Goal: Task Accomplishment & Management: Complete application form

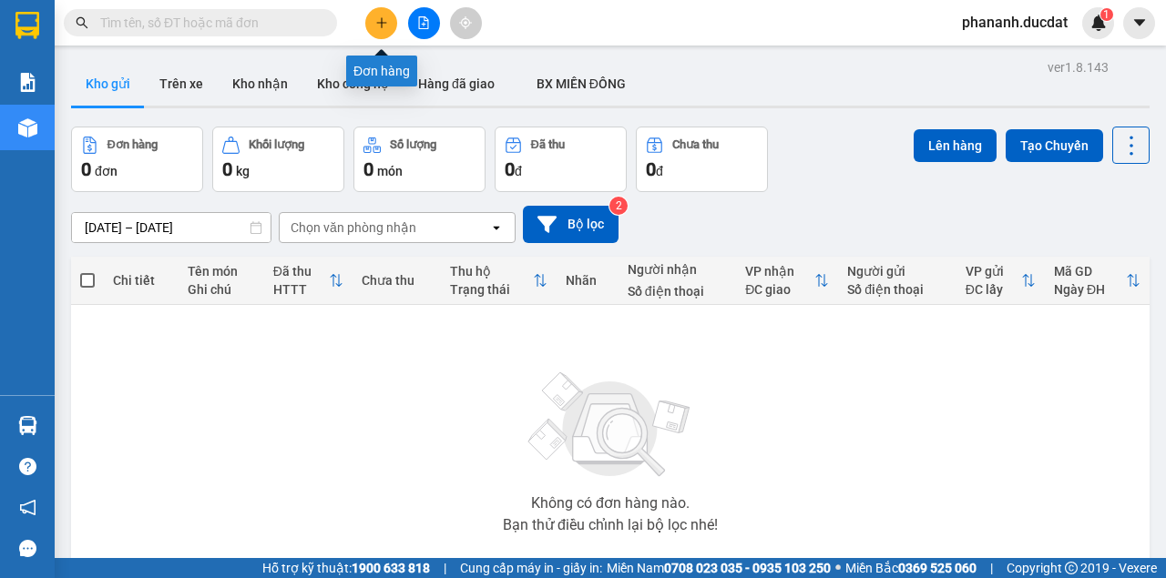
click at [373, 24] on button at bounding box center [381, 23] width 32 height 32
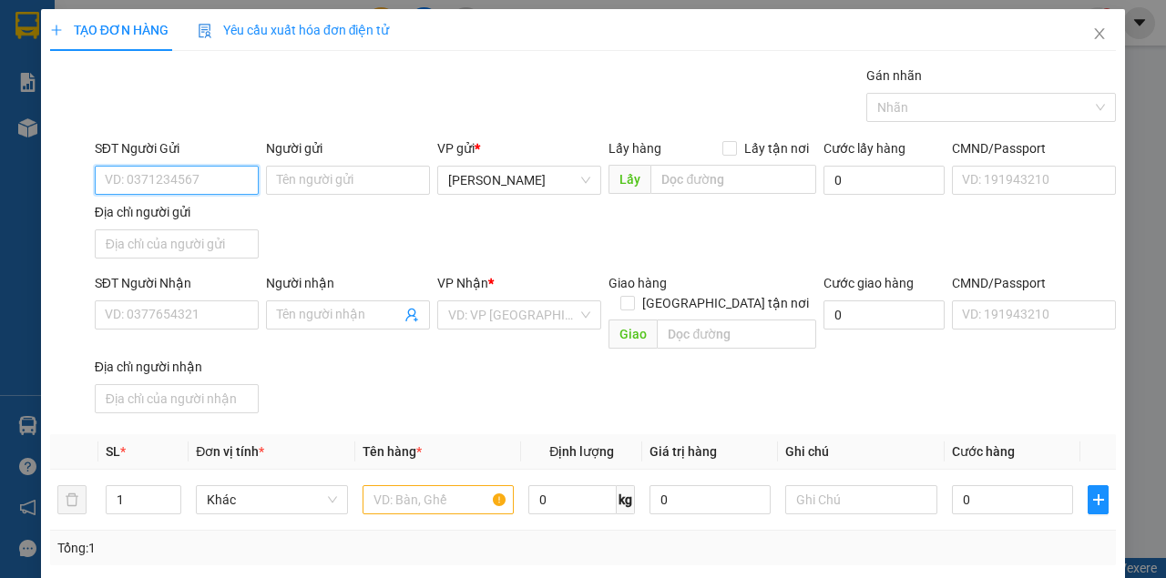
click at [202, 187] on input "SĐT Người Gửi" at bounding box center [177, 180] width 164 height 29
type input "0"
type input "0965875463"
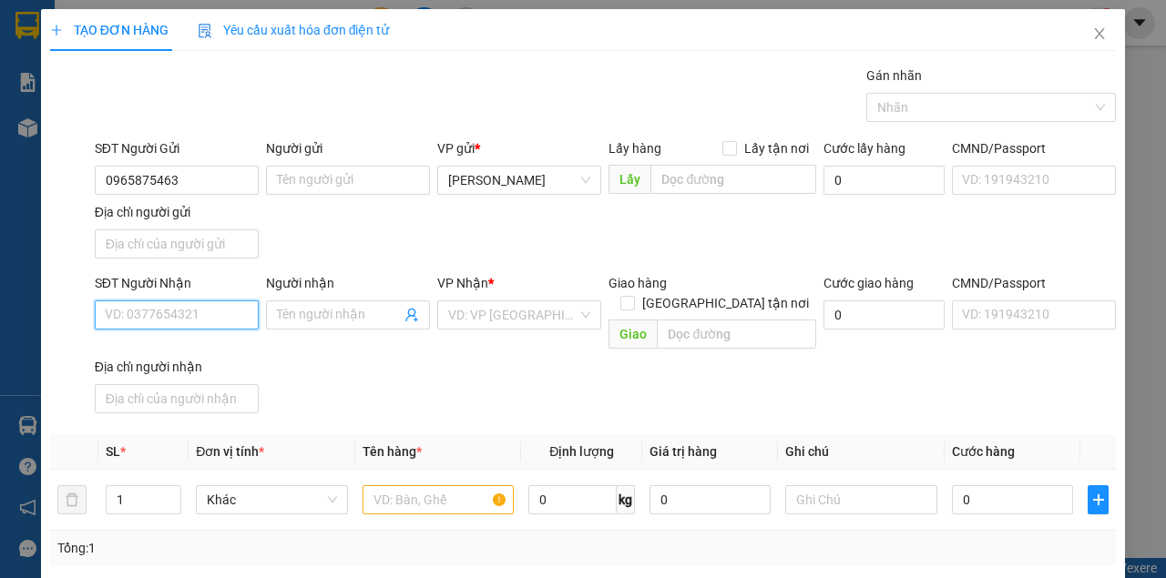
click at [156, 322] on input "SĐT Người Nhận" at bounding box center [177, 315] width 164 height 29
type input "0982386572"
click at [130, 357] on div "Địa chỉ người nhận" at bounding box center [177, 367] width 164 height 20
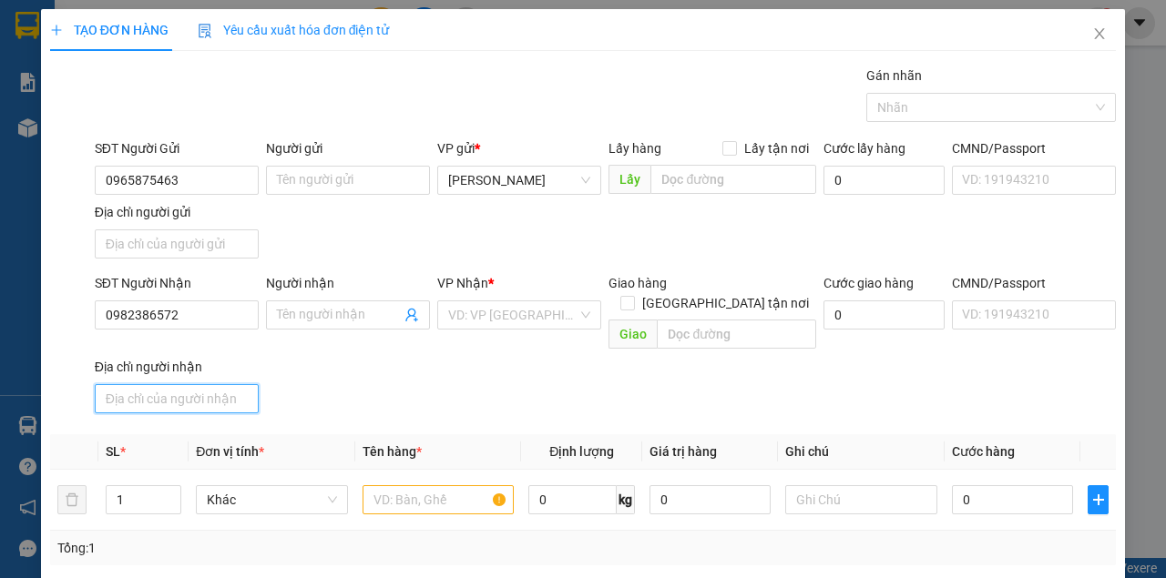
click at [130, 384] on input "Địa chỉ người nhận" at bounding box center [177, 398] width 164 height 29
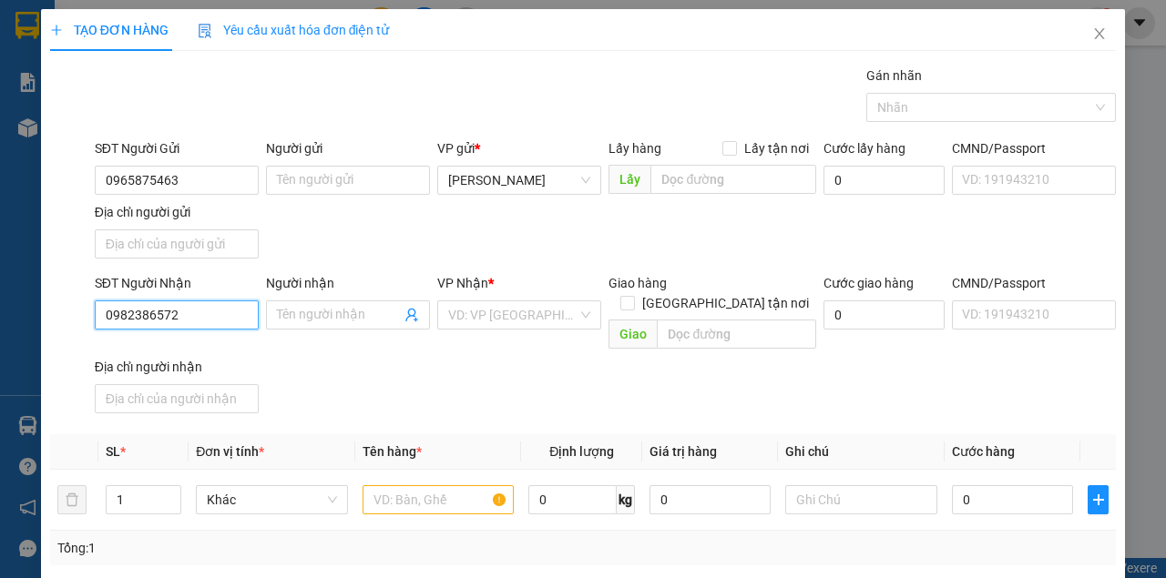
click at [173, 310] on input "0982386572" at bounding box center [177, 315] width 164 height 29
click at [180, 351] on div "0982386572" at bounding box center [175, 350] width 141 height 20
drag, startPoint x: 178, startPoint y: 317, endPoint x: 97, endPoint y: 314, distance: 81.1
click at [97, 314] on input "0982386572" at bounding box center [177, 315] width 164 height 29
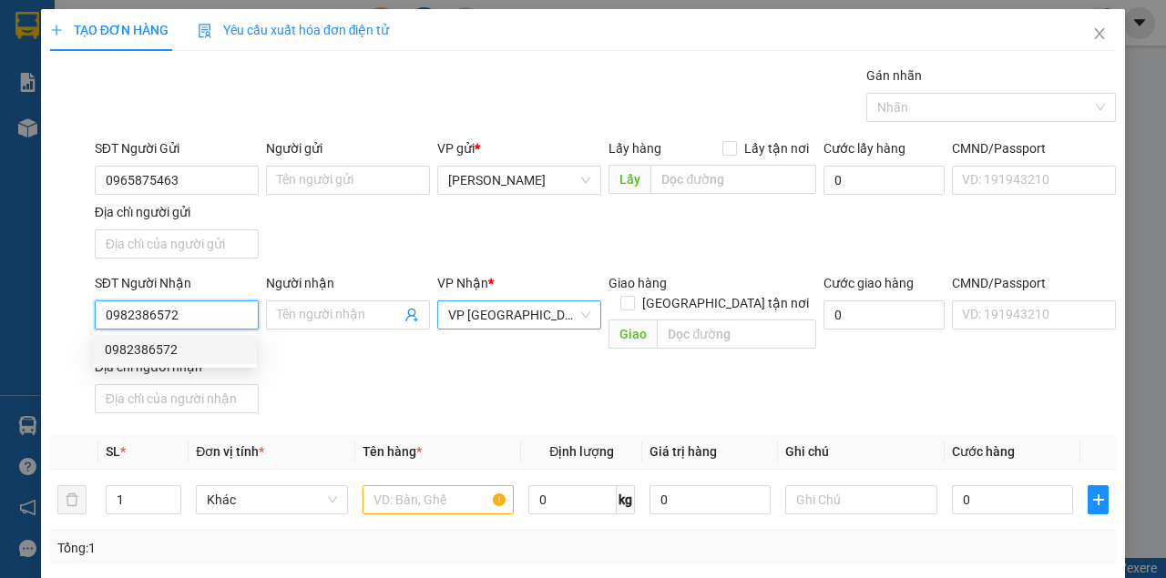
click at [519, 313] on span "VP [GEOGRAPHIC_DATA]" at bounding box center [519, 314] width 142 height 27
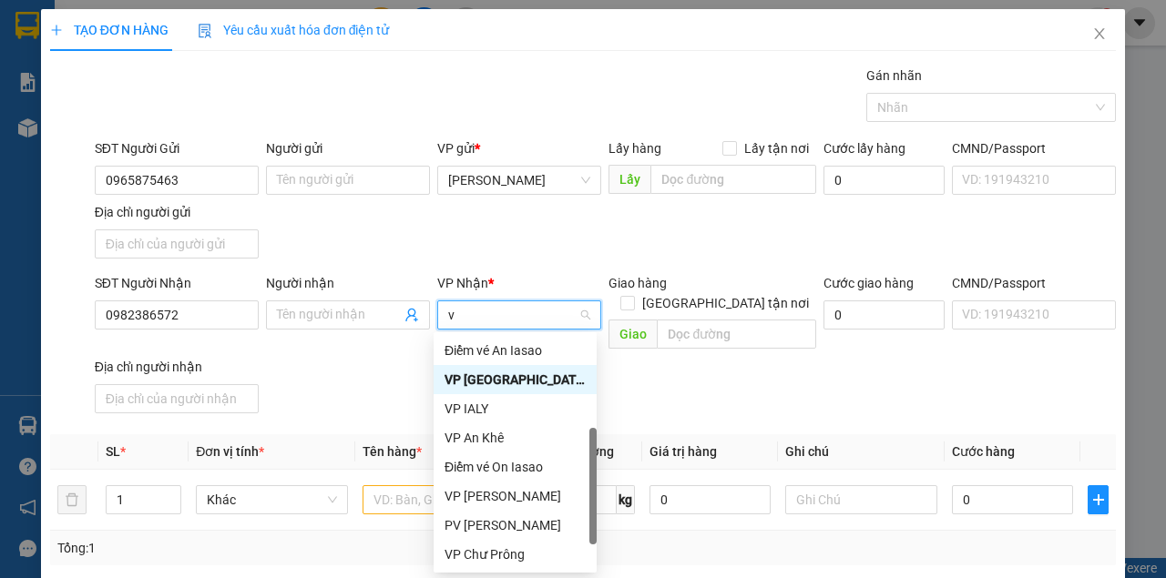
scroll to position [160, 0]
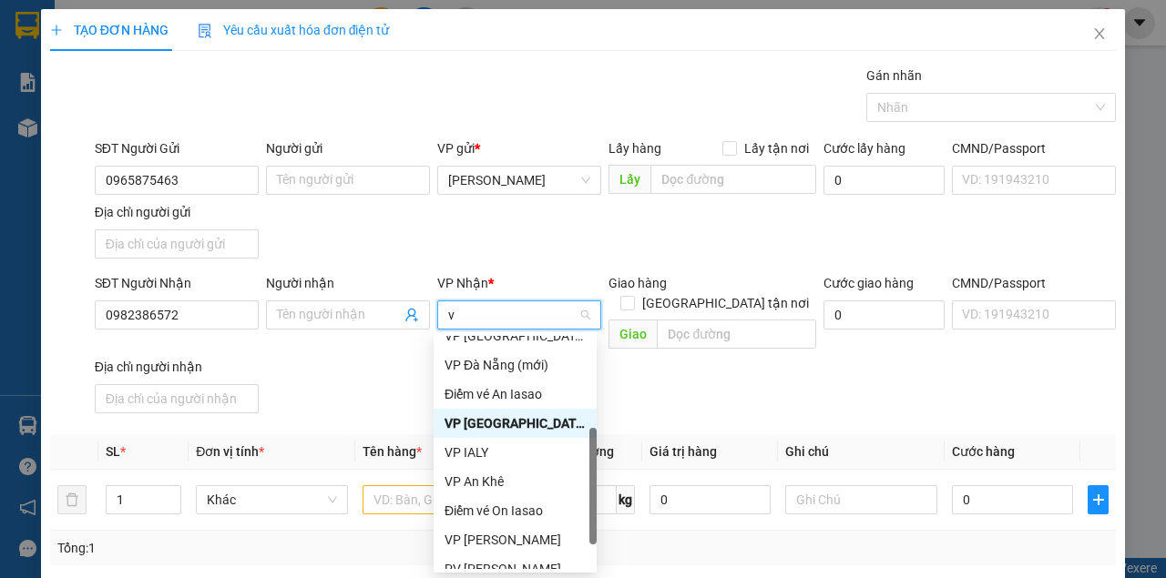
type input "vp"
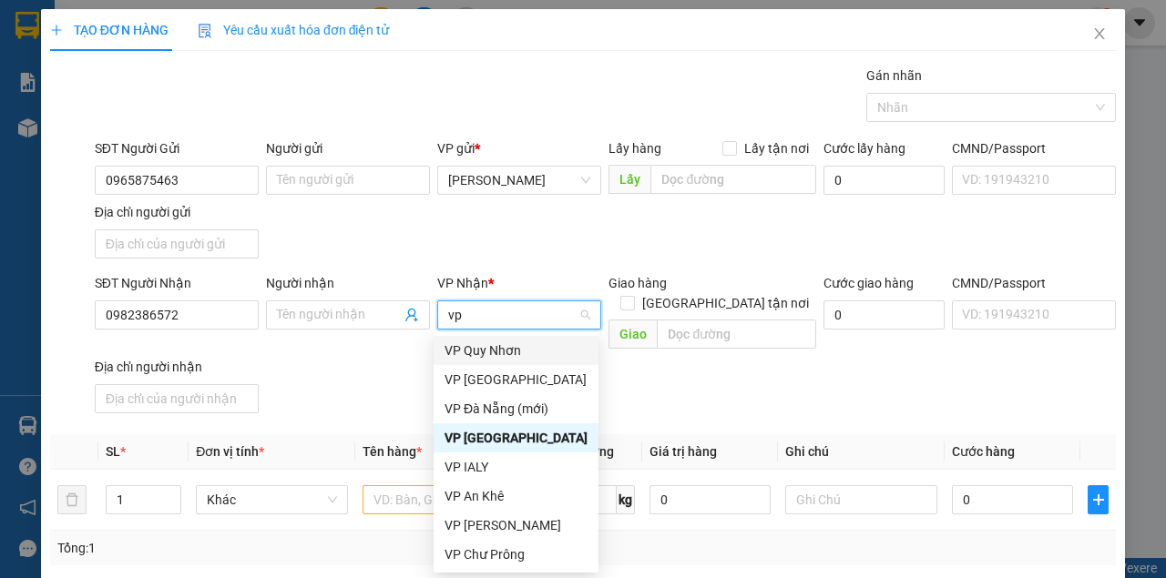
click at [510, 345] on div "VP Quy Nhơn" at bounding box center [515, 351] width 143 height 20
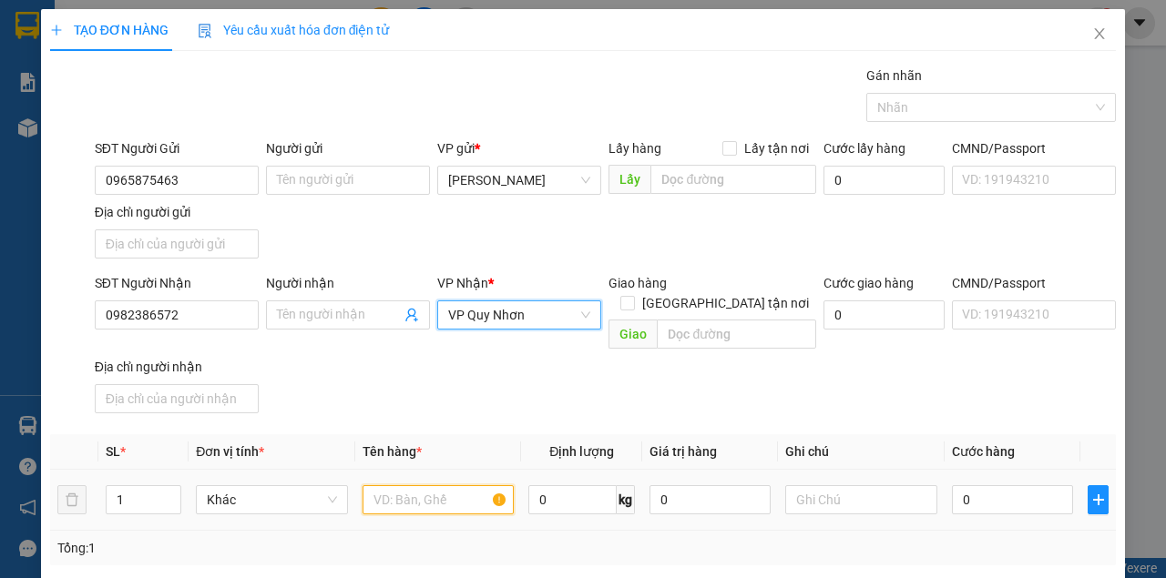
click at [450, 485] on input "text" at bounding box center [438, 499] width 152 height 29
type input "1"
type input "1 T GIẤY"
click at [896, 485] on input "text" at bounding box center [861, 499] width 152 height 29
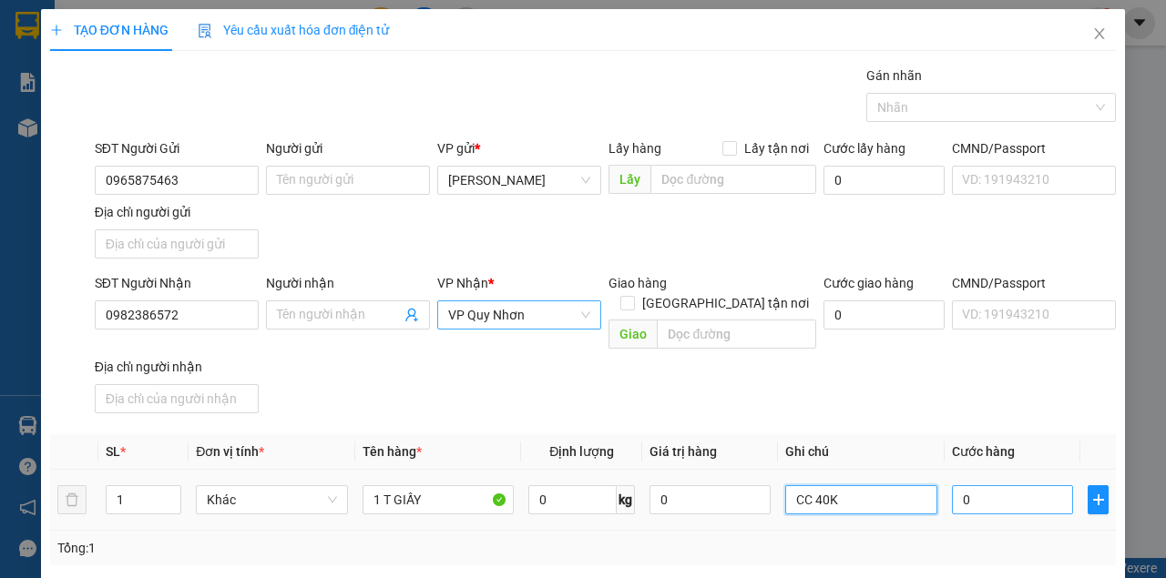
type input "CC 40K"
click at [1011, 485] on input "0" at bounding box center [1012, 499] width 121 height 29
click at [955, 485] on input "0" at bounding box center [1012, 499] width 121 height 29
type input "40"
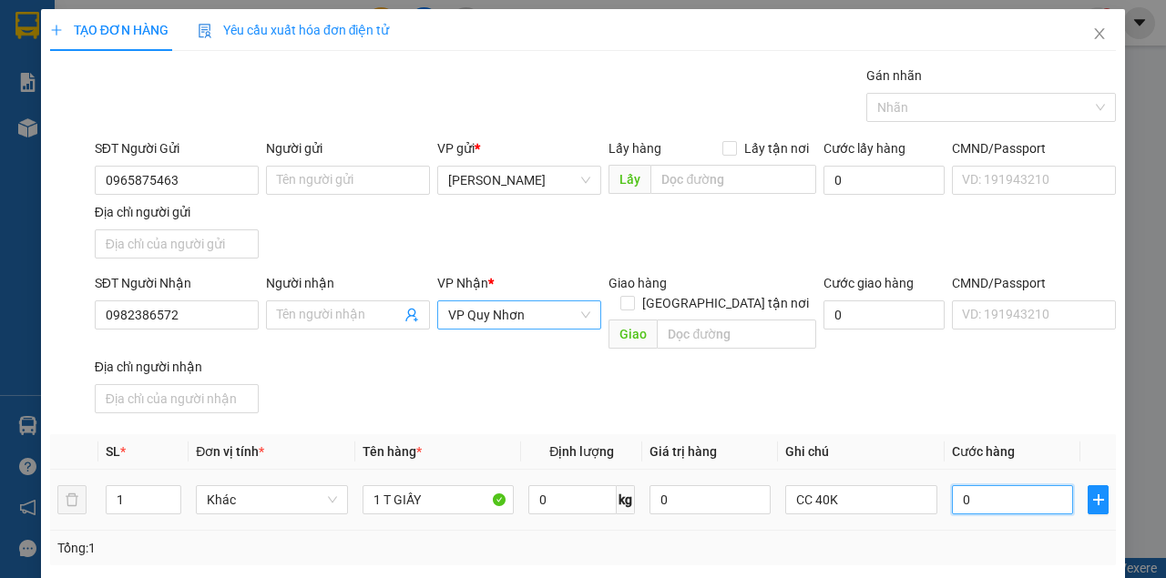
type input "40"
type input "40.000"
click at [944, 538] on div "Tổng: 1" at bounding box center [582, 548] width 1051 height 20
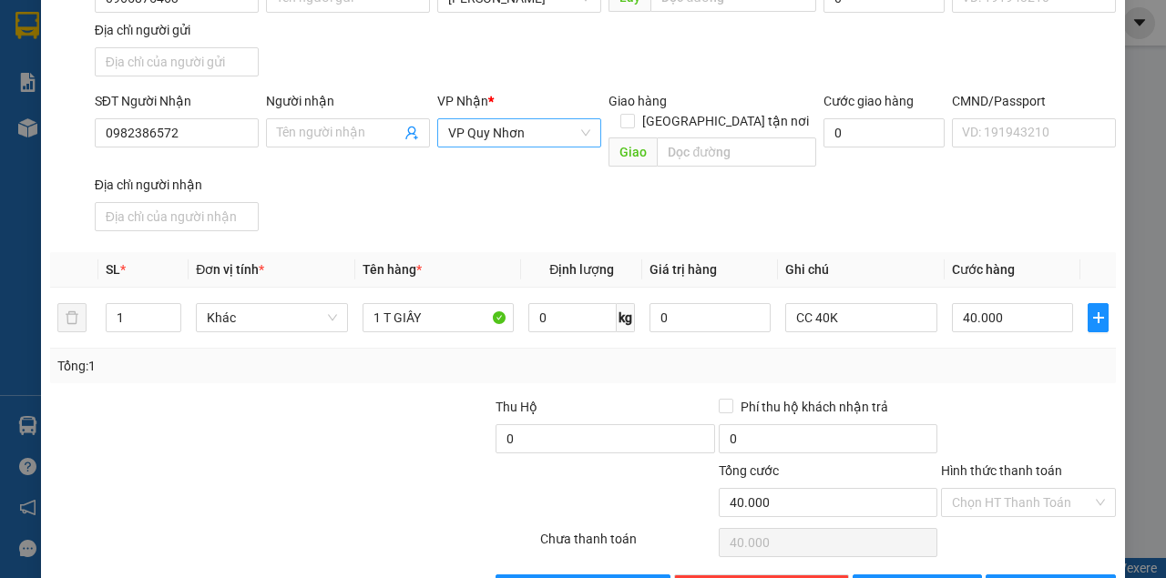
scroll to position [219, 0]
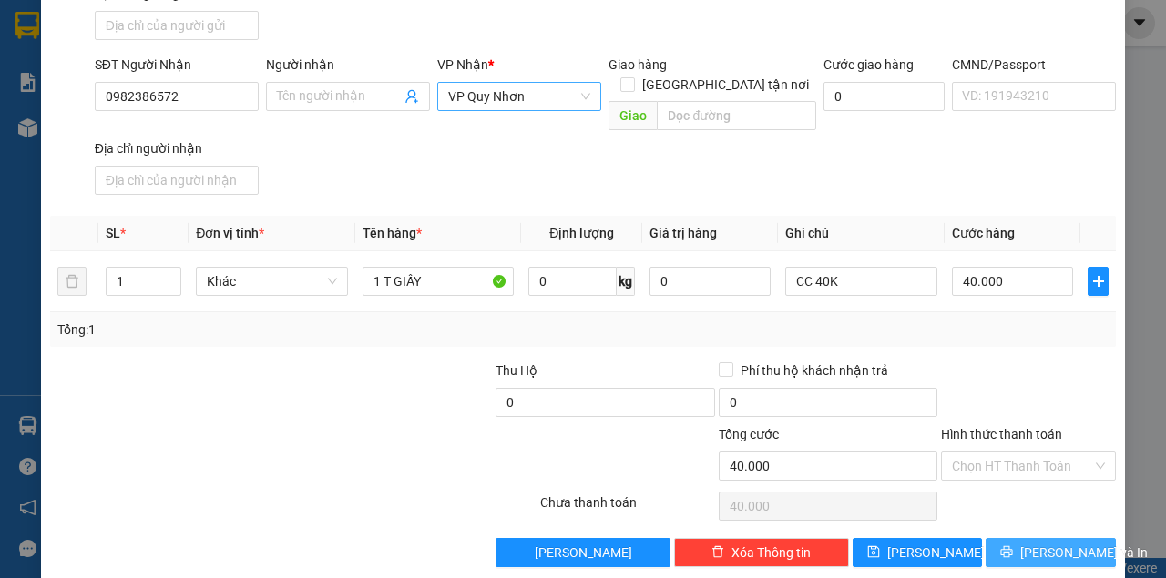
click at [1020, 538] on button "[PERSON_NAME] và In" at bounding box center [1050, 552] width 130 height 29
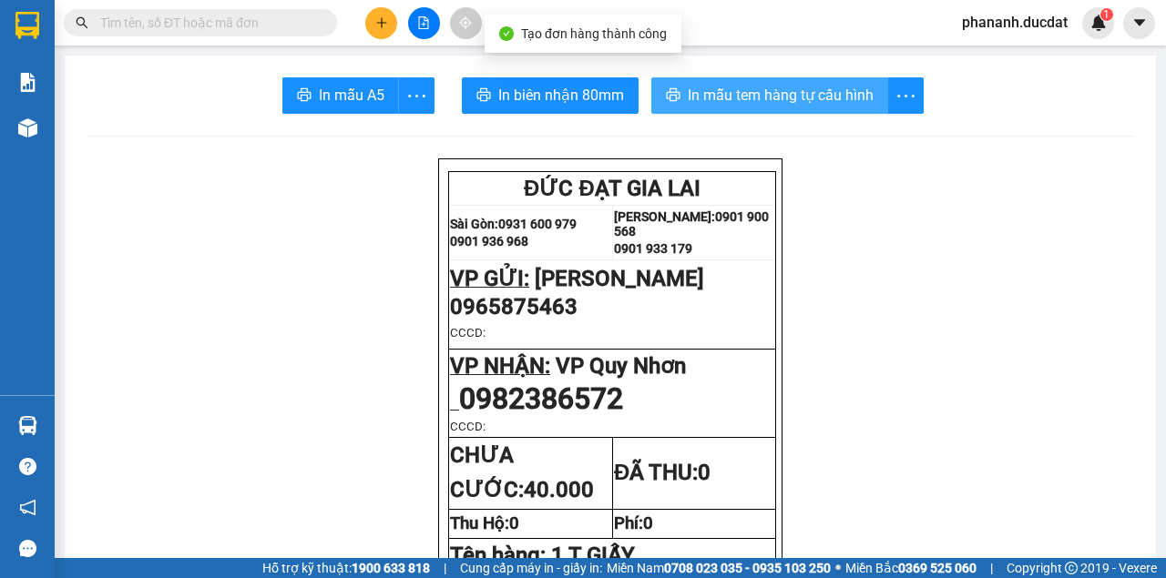
click at [750, 109] on button "In mẫu tem hàng tự cấu hình" at bounding box center [769, 95] width 237 height 36
